Goal: Information Seeking & Learning: Learn about a topic

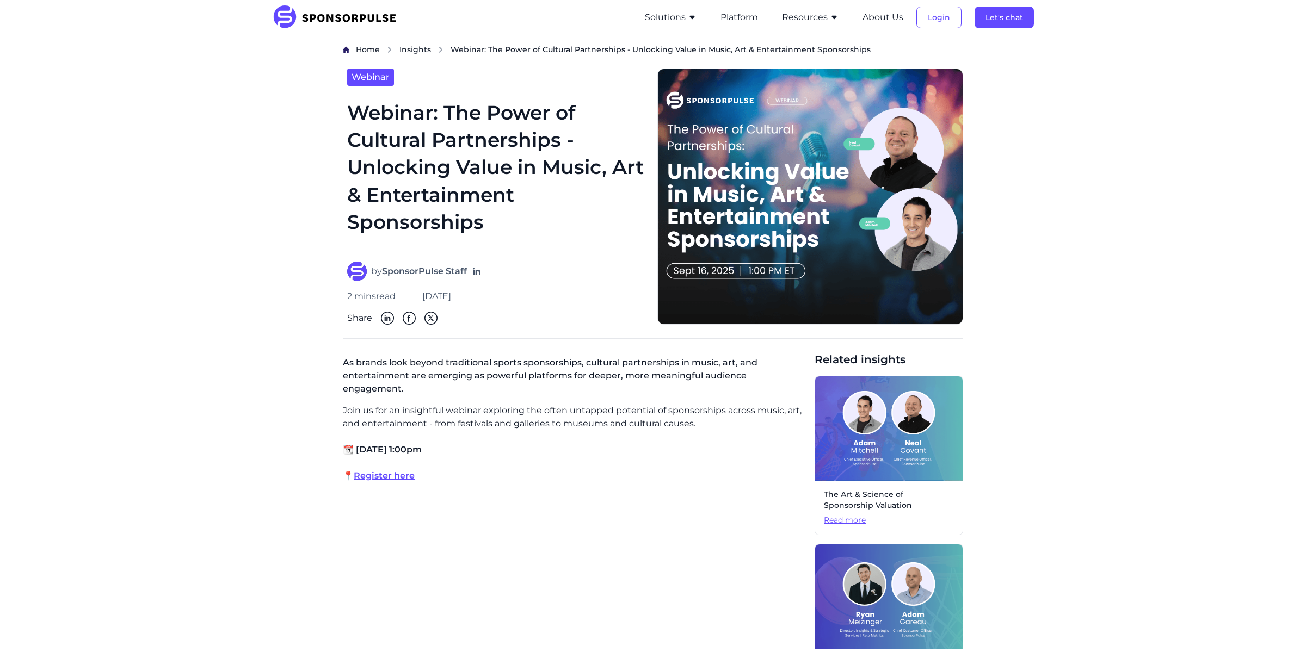
click at [809, 19] on button "Resources" at bounding box center [810, 17] width 57 height 13
click at [794, 18] on button "Resources" at bounding box center [810, 17] width 57 height 13
click at [814, 15] on button "Resources" at bounding box center [810, 17] width 57 height 13
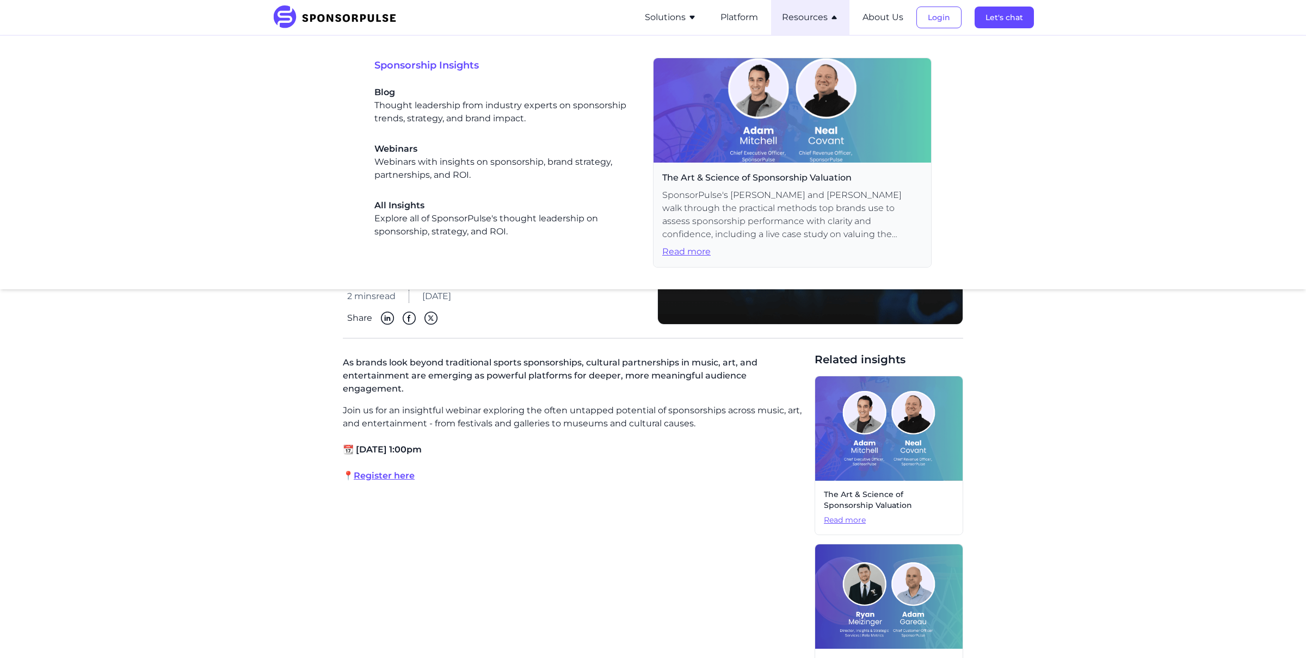
click at [814, 15] on button "Resources" at bounding box center [810, 17] width 57 height 13
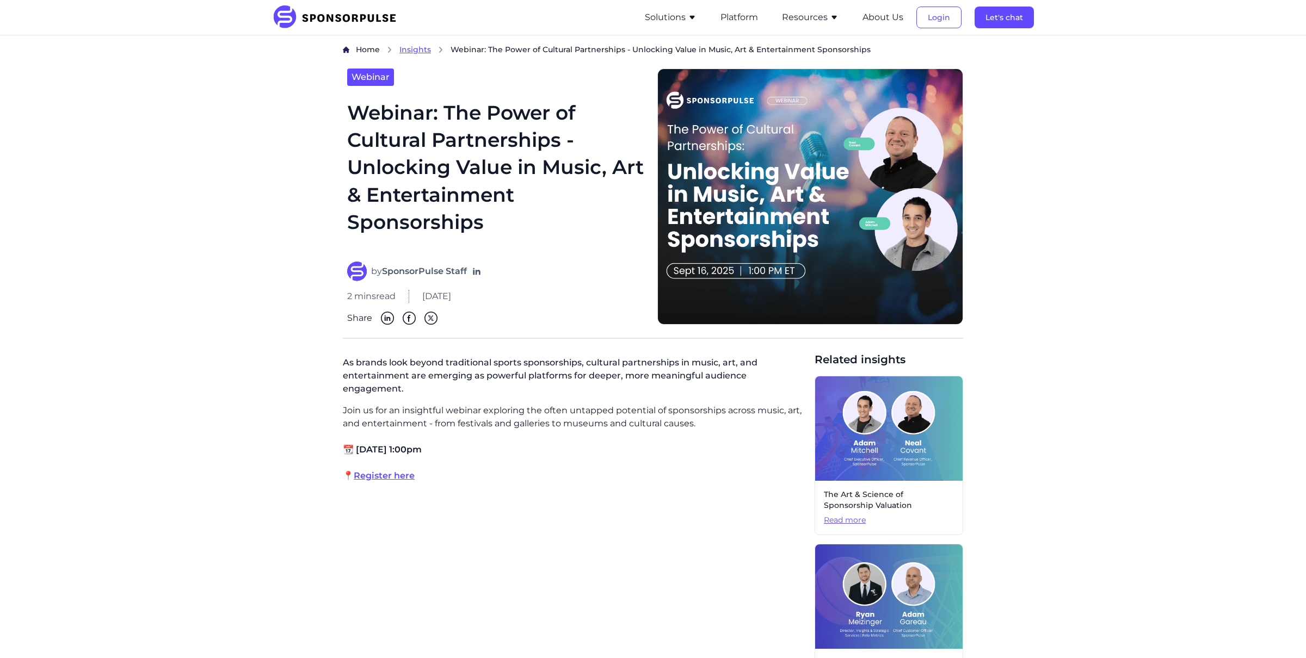
click at [409, 50] on span "Insights" at bounding box center [415, 50] width 32 height 10
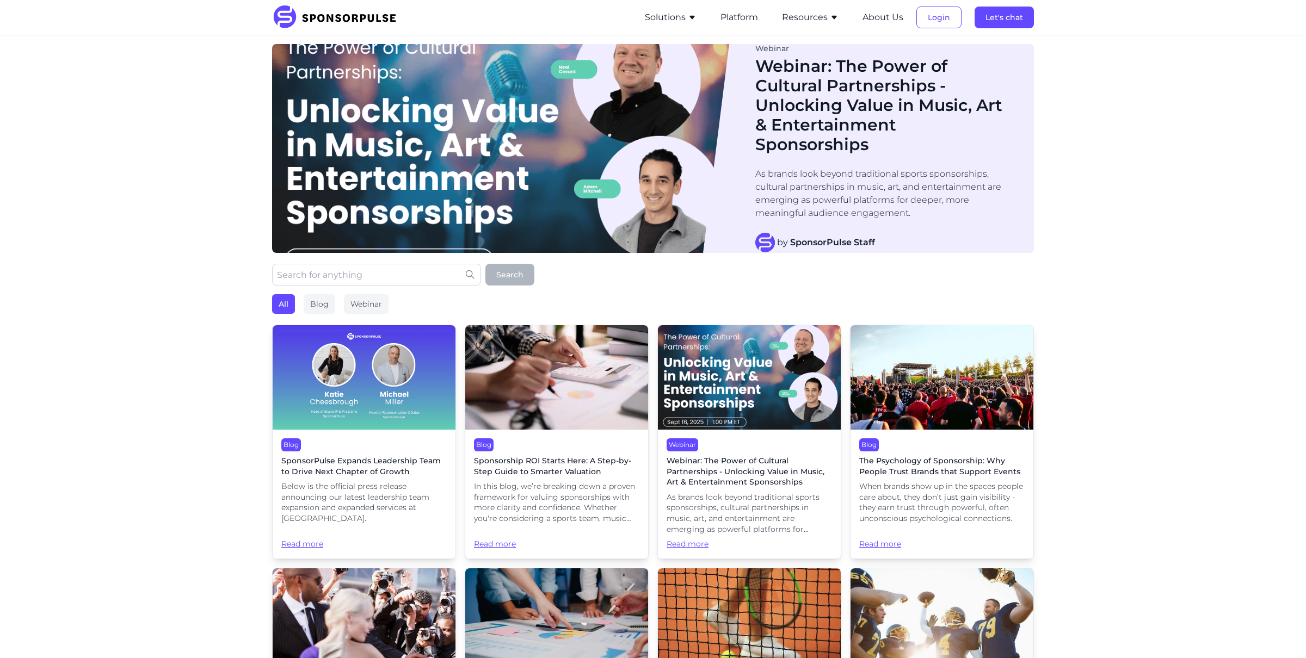
click at [805, 22] on button "Resources" at bounding box center [810, 17] width 57 height 13
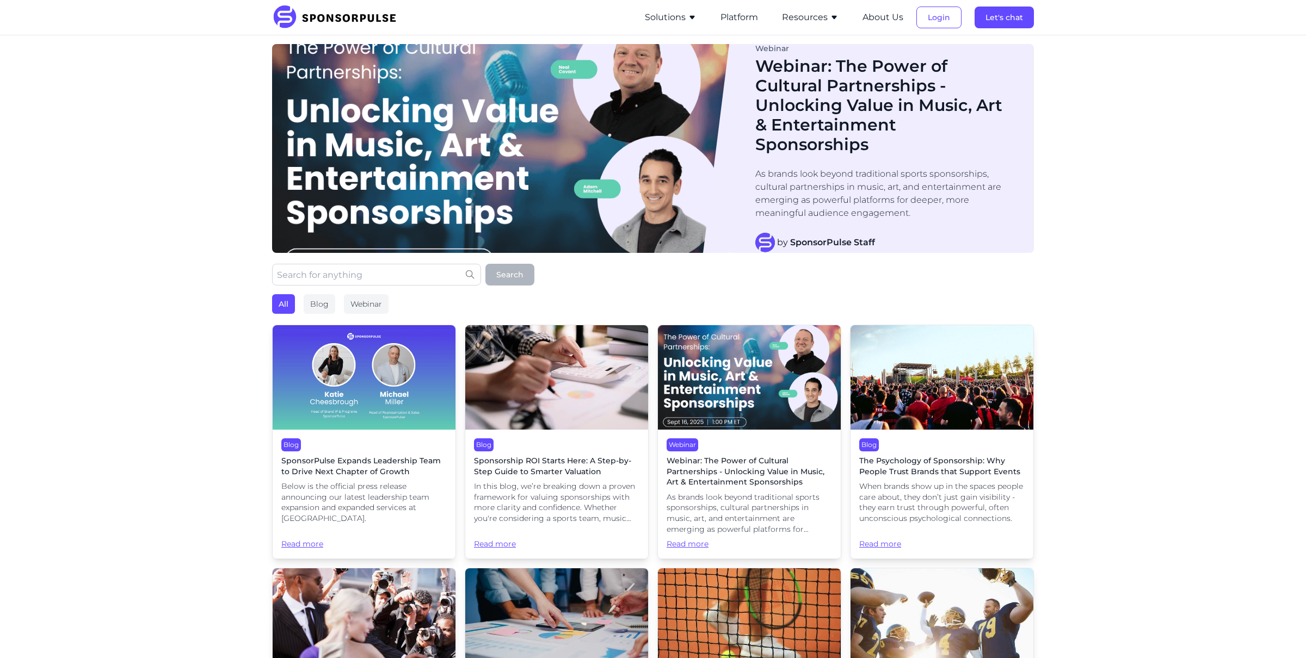
click at [827, 11] on button "Resources" at bounding box center [810, 17] width 57 height 13
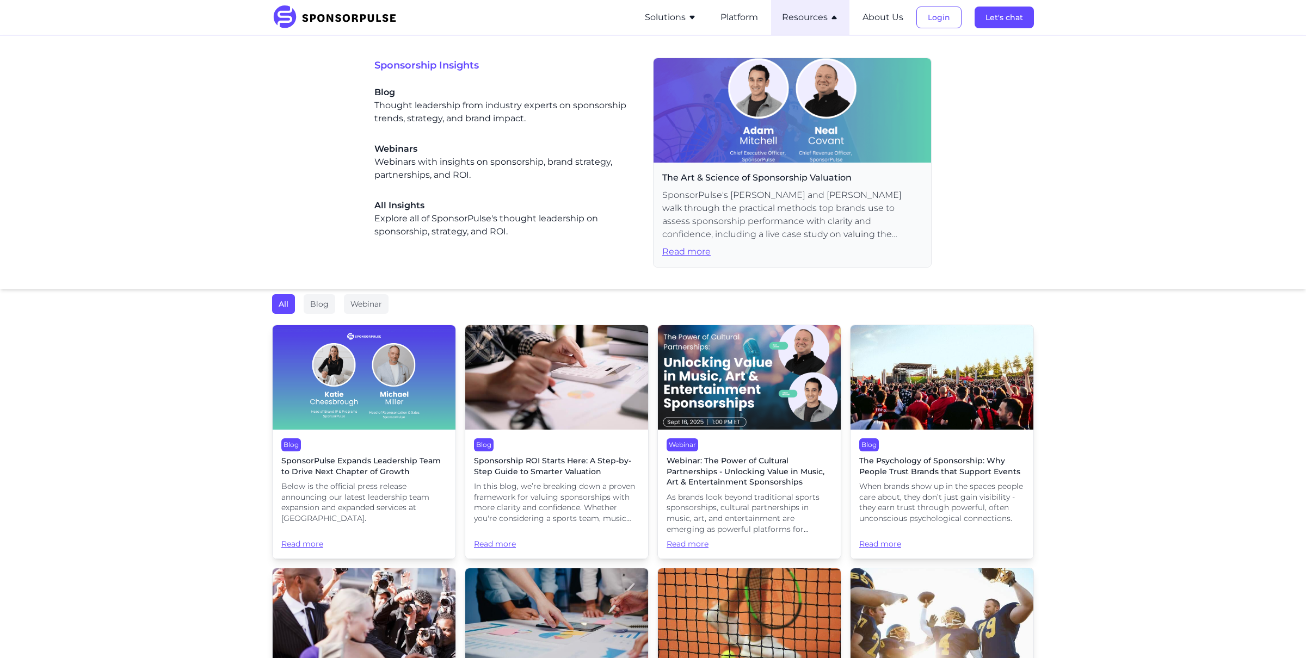
click at [369, 9] on img at bounding box center [338, 17] width 132 height 24
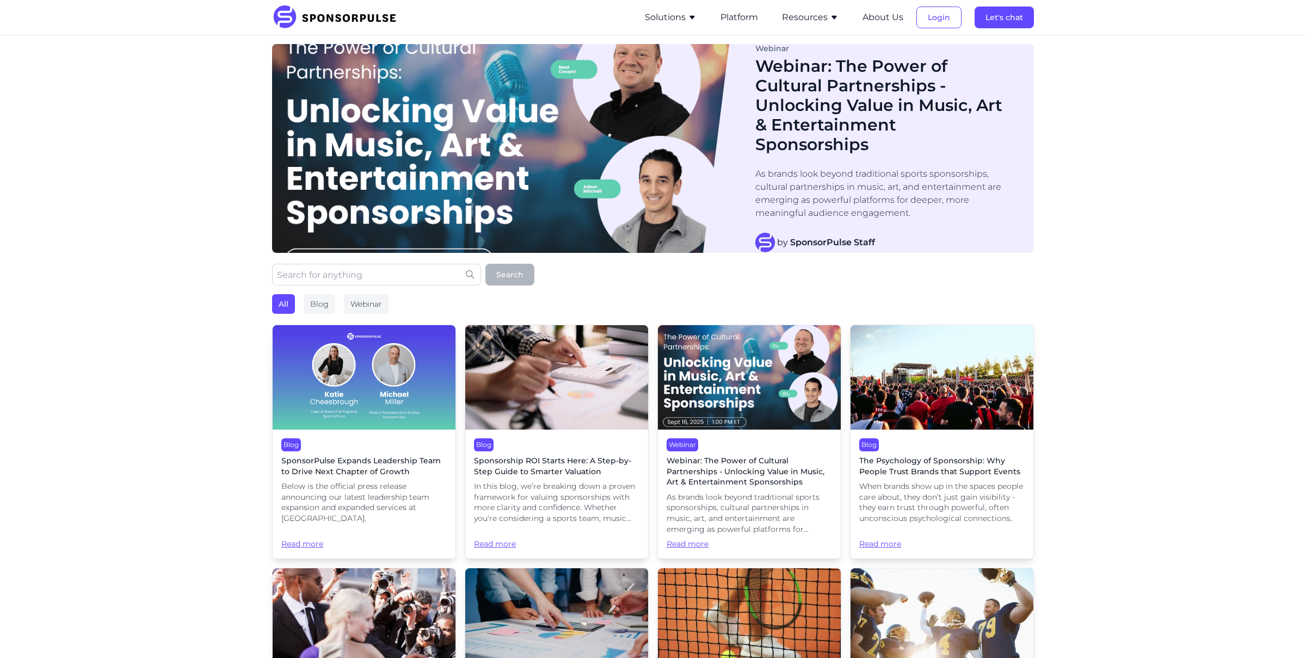
click at [369, 9] on img at bounding box center [338, 17] width 132 height 24
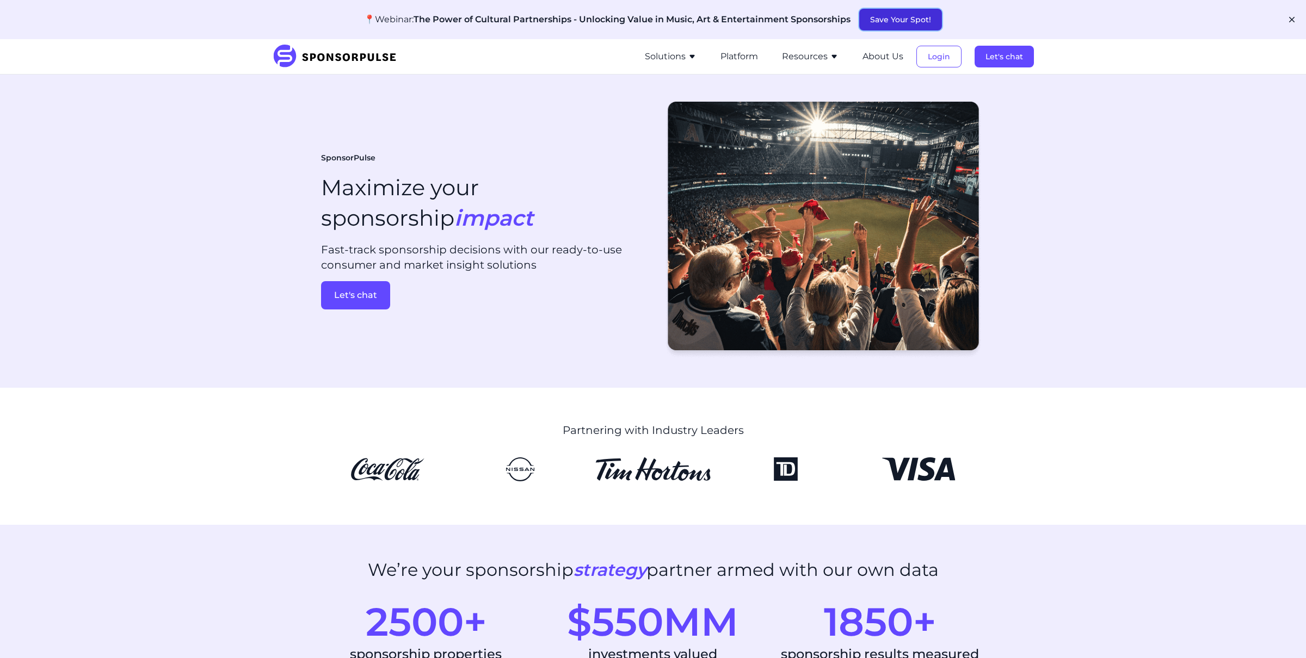
click at [876, 27] on button "Save Your Spot!" at bounding box center [900, 20] width 83 height 22
